Goal: Task Accomplishment & Management: Use online tool/utility

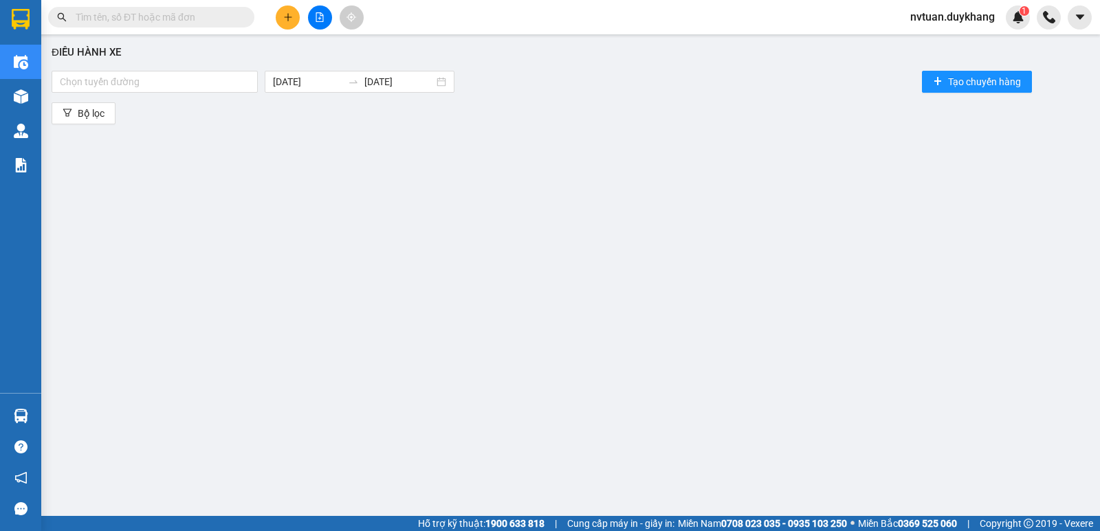
click at [288, 15] on icon "plus" at bounding box center [287, 17] width 1 height 8
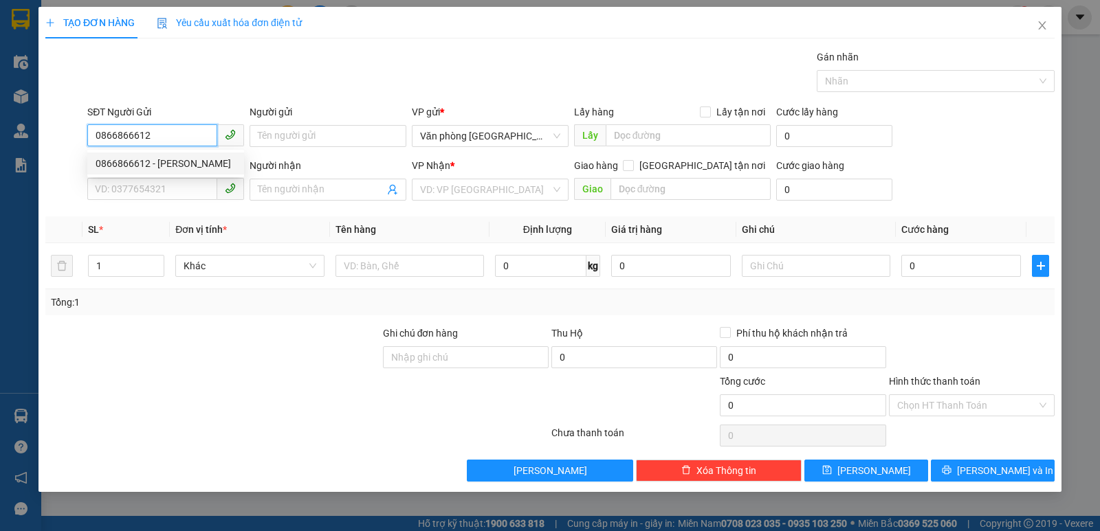
click at [169, 165] on div "0866866612 - [PERSON_NAME]" at bounding box center [166, 163] width 140 height 15
type input "0866866612"
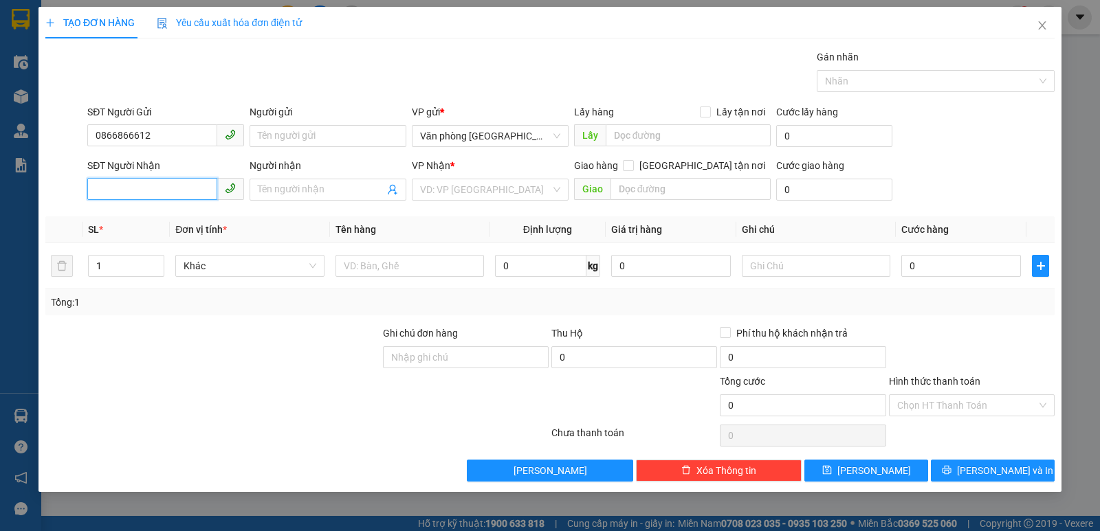
click at [160, 191] on input "SĐT Người Nhận" at bounding box center [152, 189] width 130 height 22
click at [181, 214] on div "0978725890 - [PERSON_NAME]" at bounding box center [166, 217] width 140 height 15
type input "0978725890"
type input "đỗ hải triều"
click at [504, 195] on span "259 [PERSON_NAME]" at bounding box center [490, 189] width 140 height 21
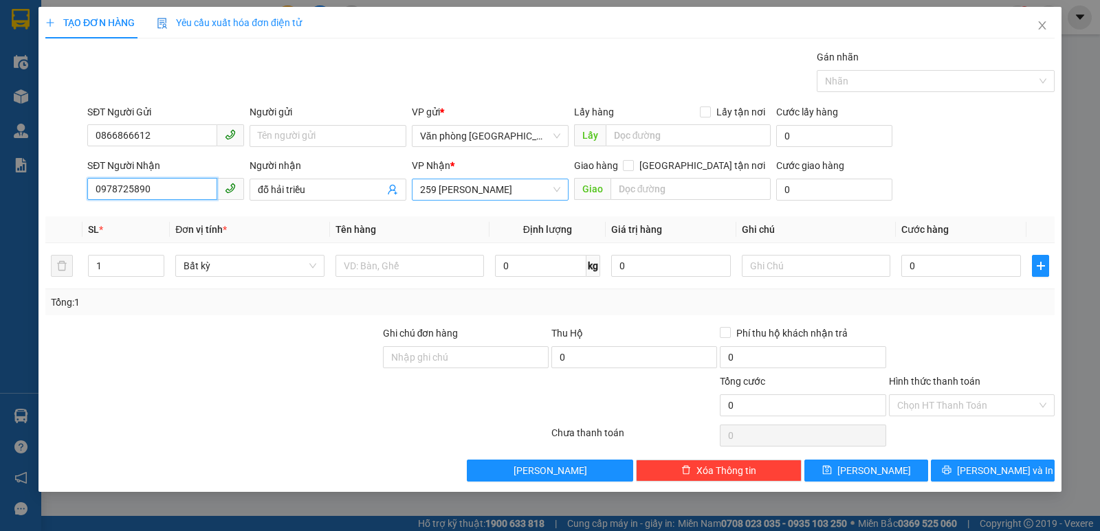
type input "0978725890"
click at [504, 195] on span "259 [PERSON_NAME]" at bounding box center [490, 189] width 140 height 21
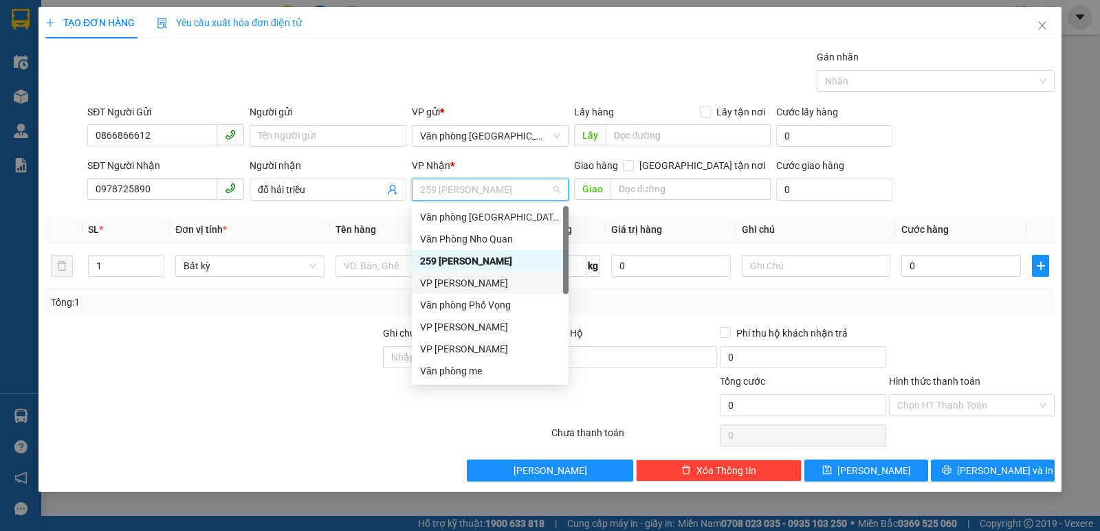
click at [471, 278] on div "VP [PERSON_NAME]" at bounding box center [490, 283] width 140 height 15
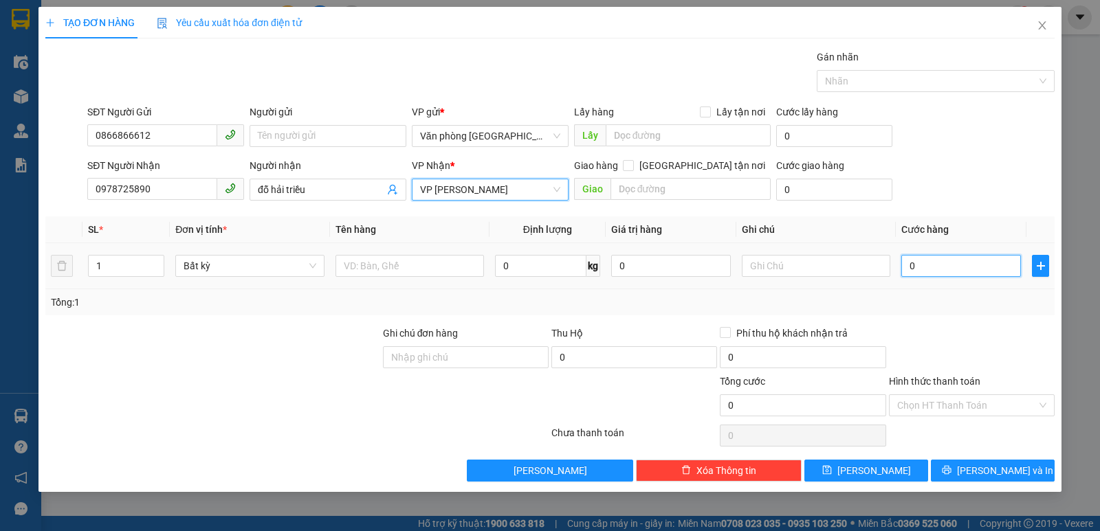
click at [935, 270] on input "0" at bounding box center [961, 266] width 120 height 22
type input "3"
type input "30"
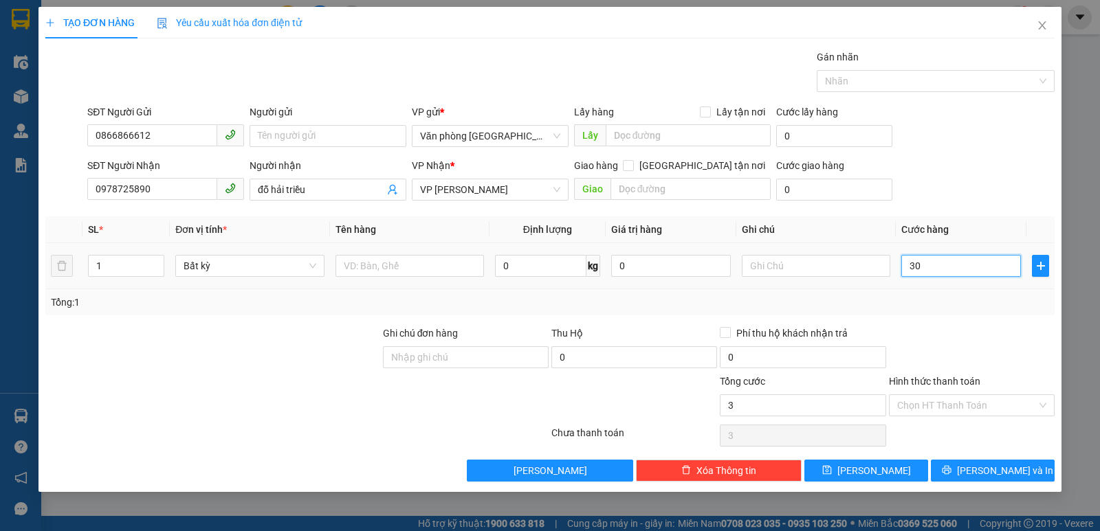
type input "30"
type input "300"
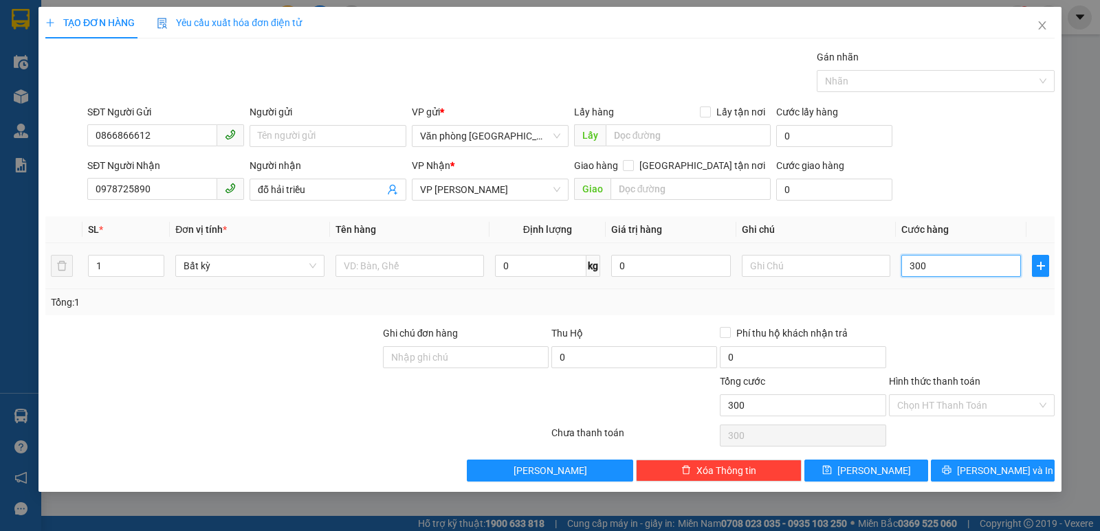
type input "3.000"
type input "30.000"
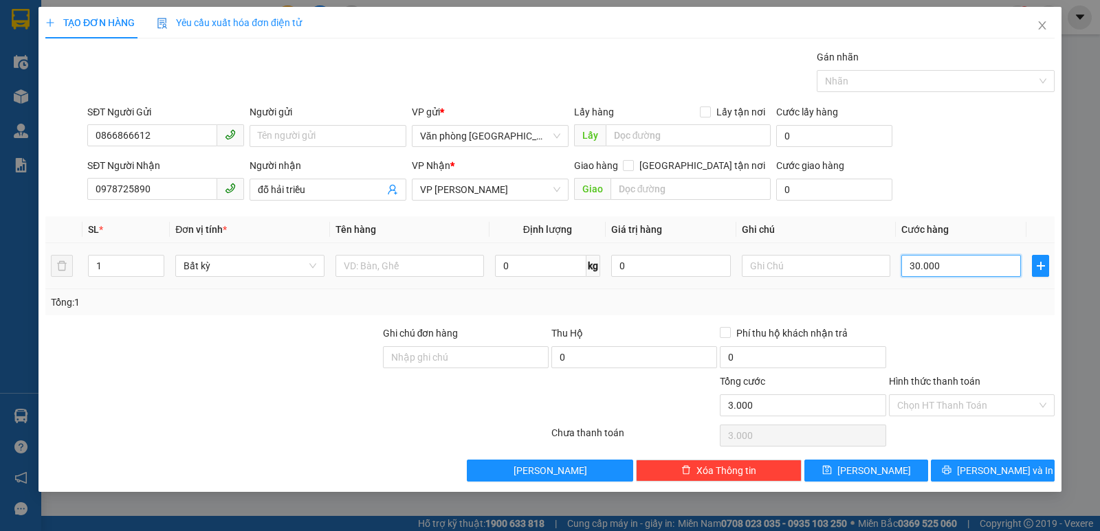
type input "30.000"
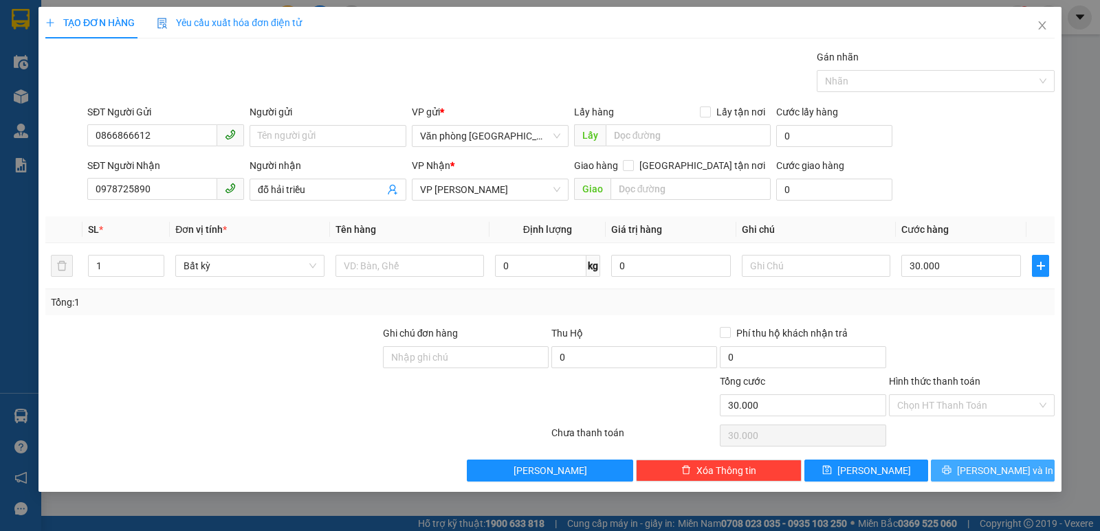
drag, startPoint x: 996, startPoint y: 471, endPoint x: 888, endPoint y: 443, distance: 111.4
click at [995, 471] on span "[PERSON_NAME] và In" at bounding box center [1005, 470] width 96 height 15
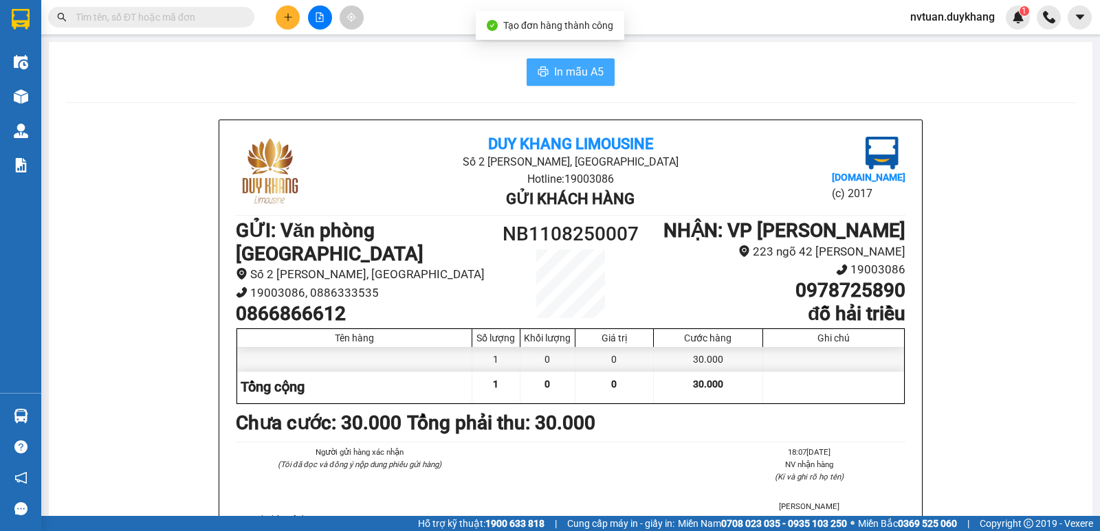
click at [566, 76] on span "In mẫu A5" at bounding box center [578, 71] width 49 height 17
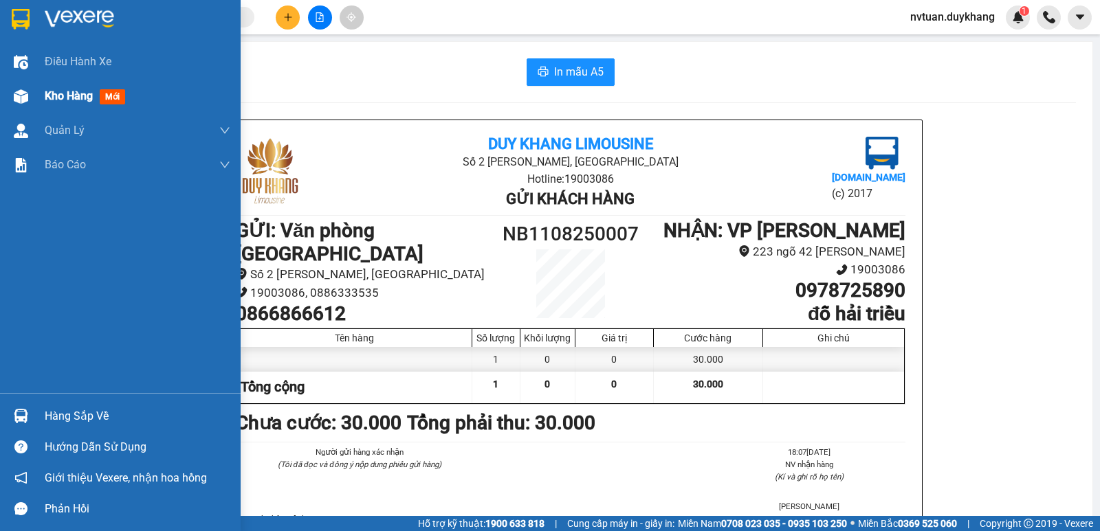
click at [71, 93] on span "Kho hàng" at bounding box center [69, 95] width 48 height 13
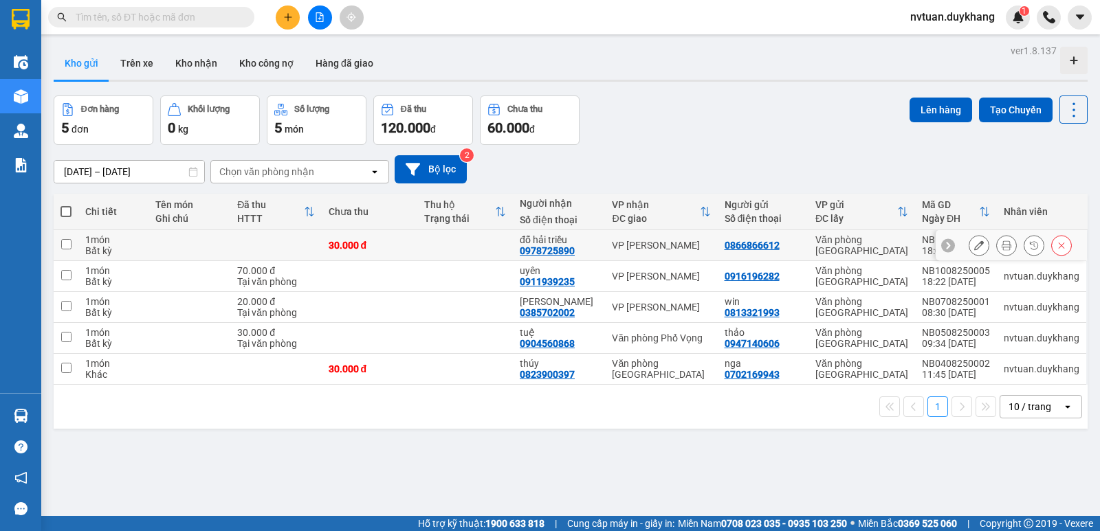
click at [66, 243] on input "checkbox" at bounding box center [66, 244] width 10 height 10
checkbox input "true"
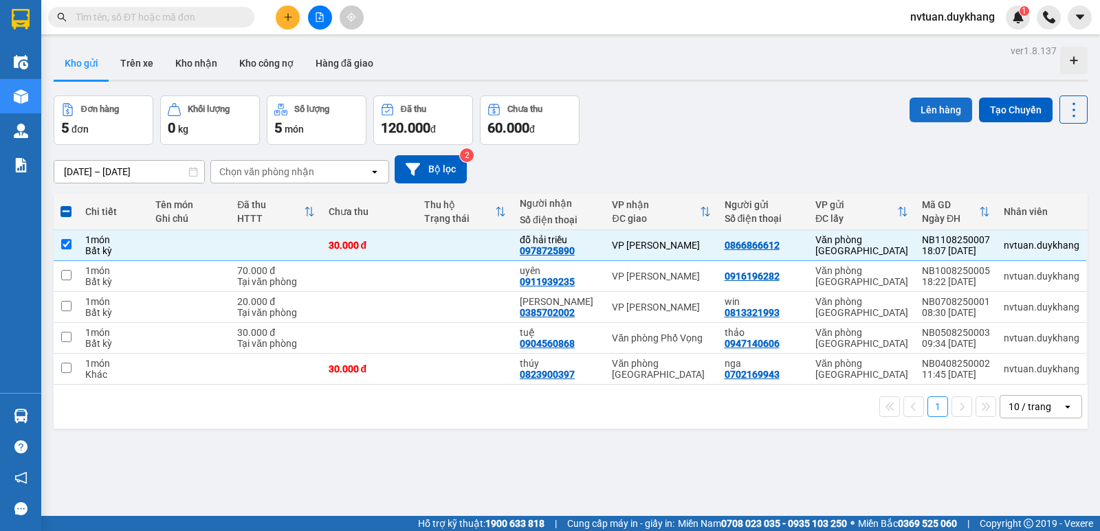
click at [924, 107] on button "Lên hàng" at bounding box center [940, 110] width 63 height 25
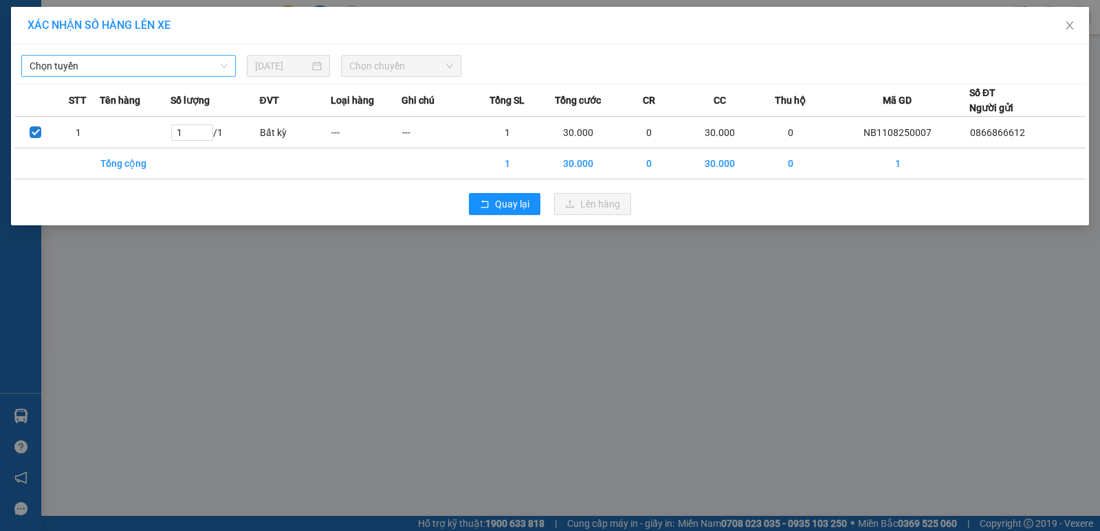
click at [116, 64] on span "Chọn tuyến" at bounding box center [129, 66] width 198 height 21
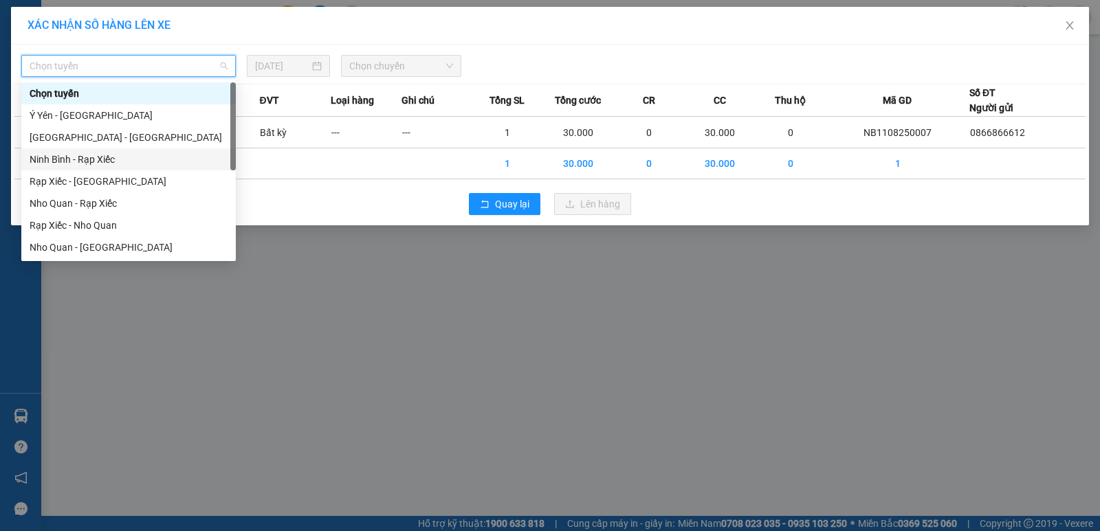
scroll to position [66, 0]
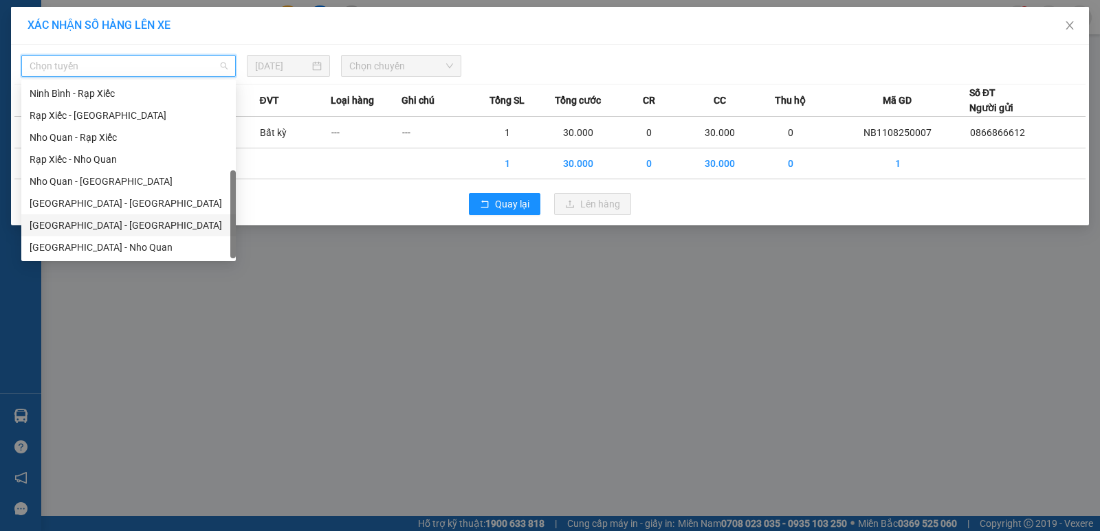
drag, startPoint x: 87, startPoint y: 223, endPoint x: 462, endPoint y: 93, distance: 396.3
click at [88, 222] on div "[GEOGRAPHIC_DATA] - [GEOGRAPHIC_DATA]" at bounding box center [129, 225] width 198 height 15
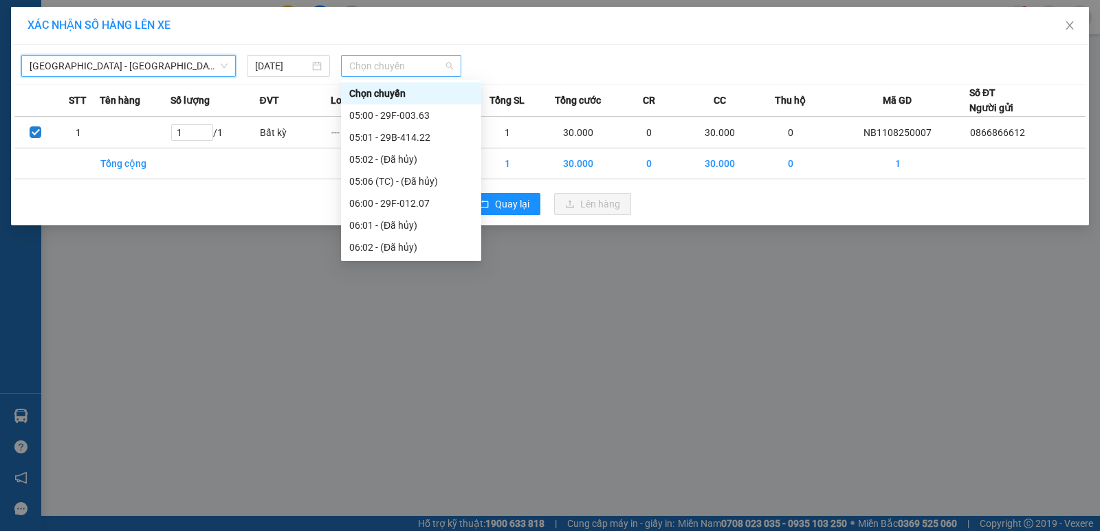
click at [385, 59] on span "Chọn chuyến" at bounding box center [401, 66] width 104 height 21
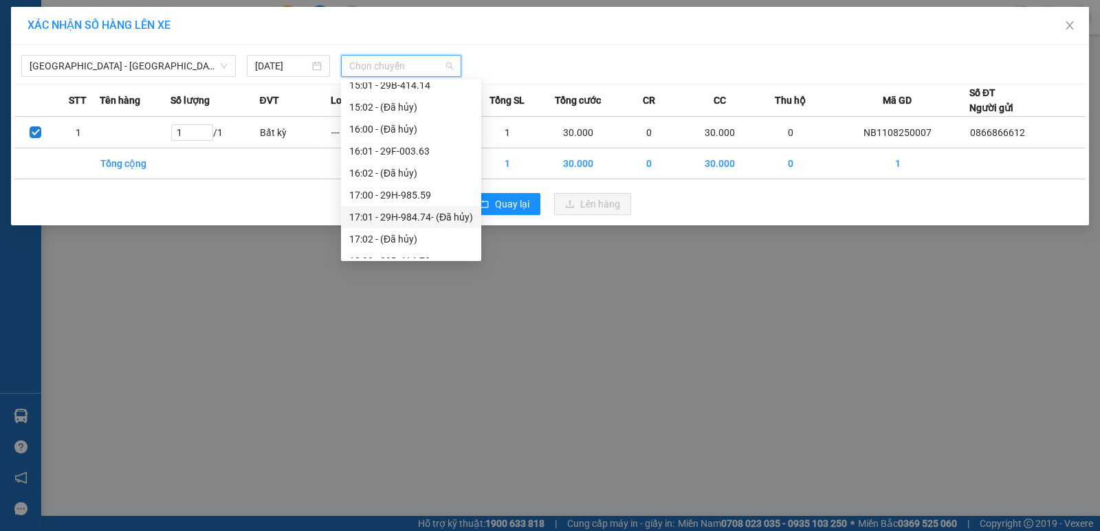
scroll to position [962, 0]
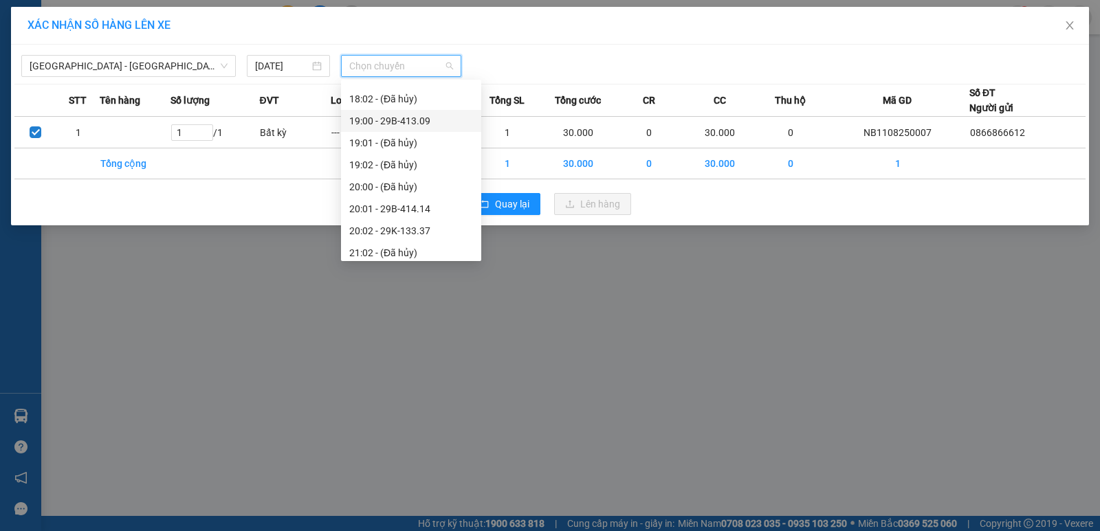
click at [408, 120] on div "19:00 - 29B-413.09" at bounding box center [411, 120] width 124 height 15
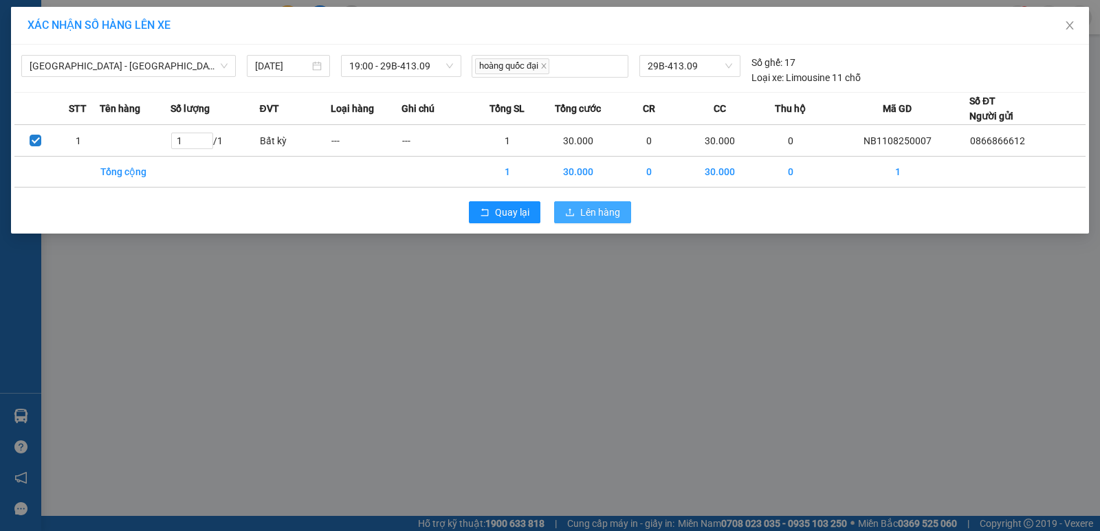
click at [588, 210] on span "Lên hàng" at bounding box center [600, 212] width 40 height 15
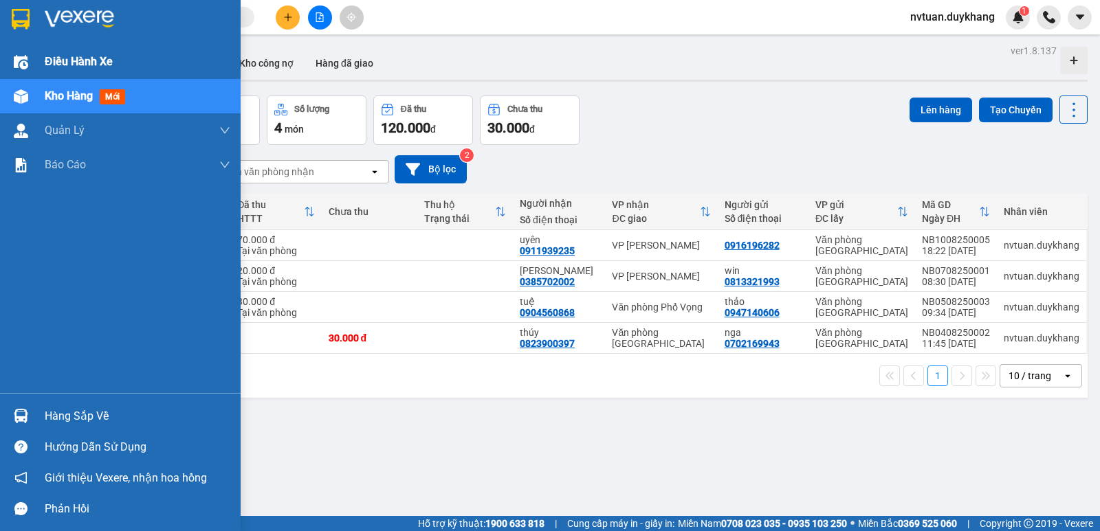
click at [18, 60] on img at bounding box center [21, 62] width 14 height 14
